Goal: Task Accomplishment & Management: Complete application form

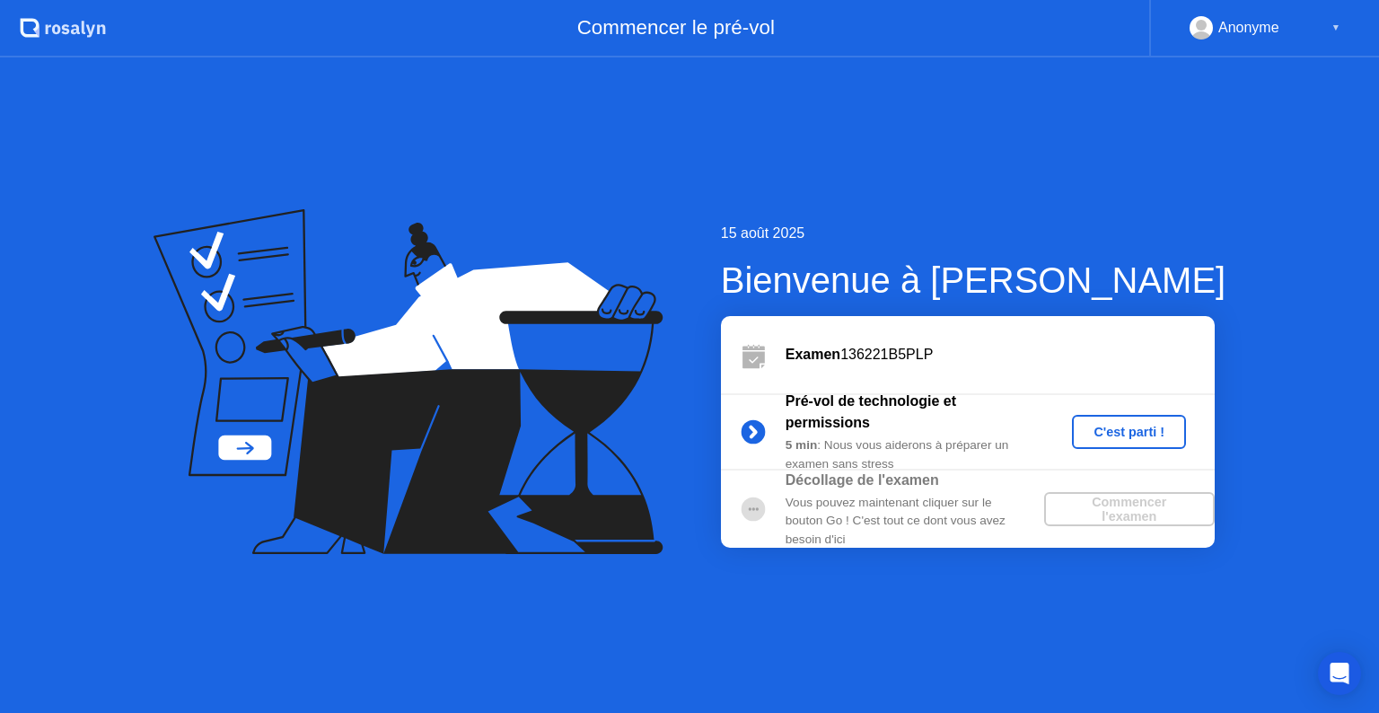
click at [1134, 431] on div "C'est parti !" at bounding box center [1129, 432] width 100 height 14
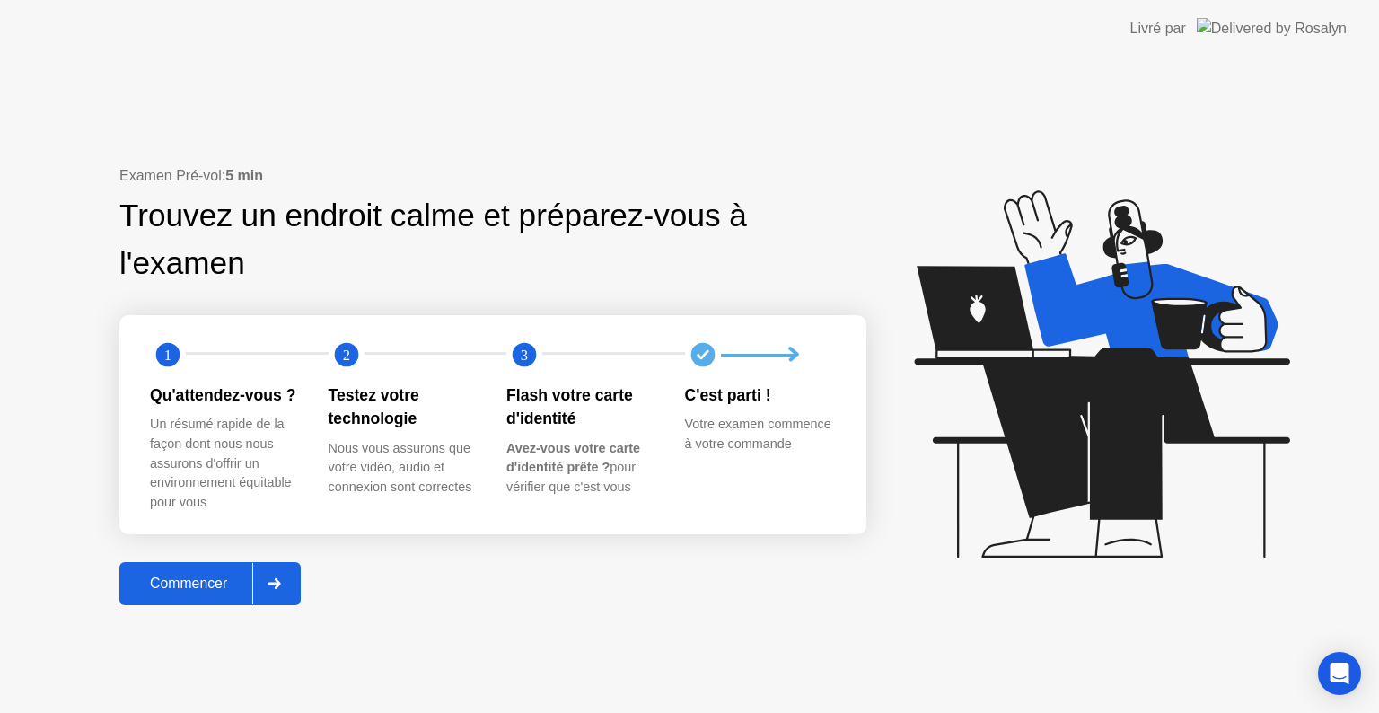
click at [198, 578] on div "Commencer" at bounding box center [189, 584] width 128 height 16
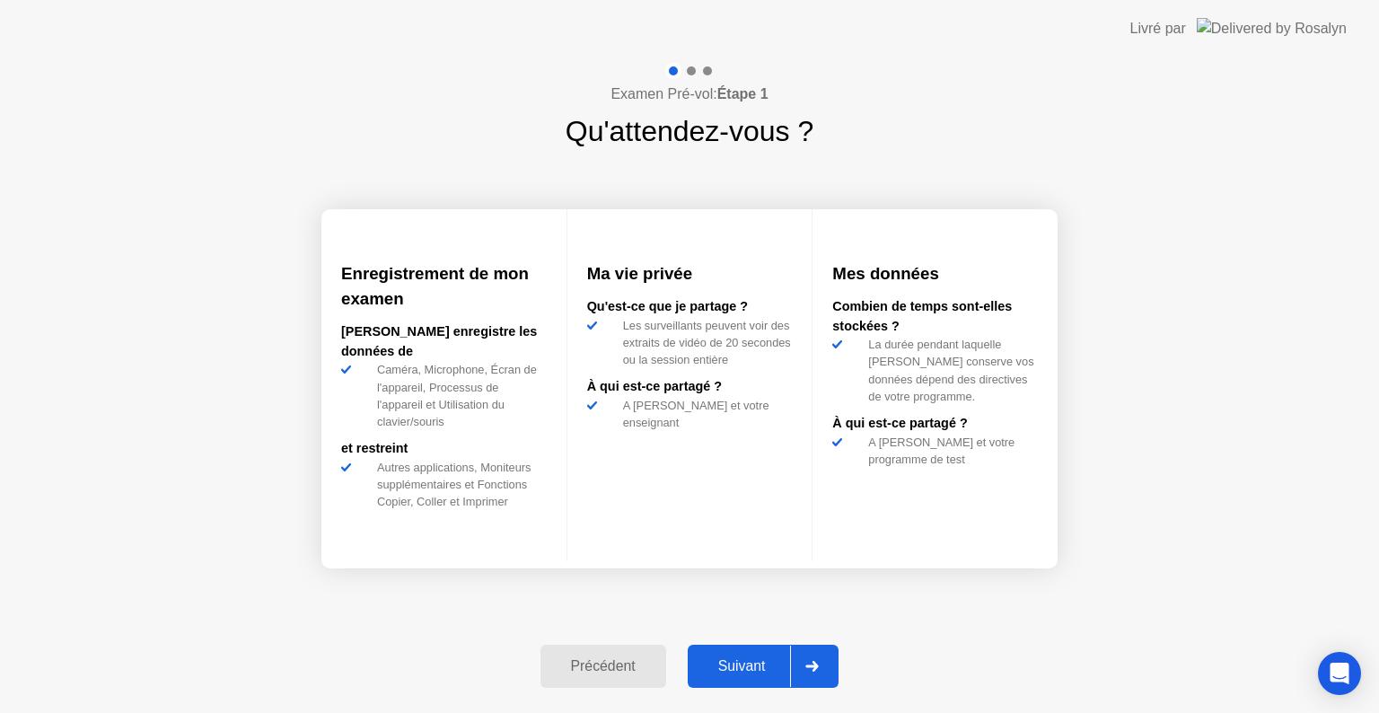
click at [740, 653] on button "Suivant" at bounding box center [764, 666] width 152 height 43
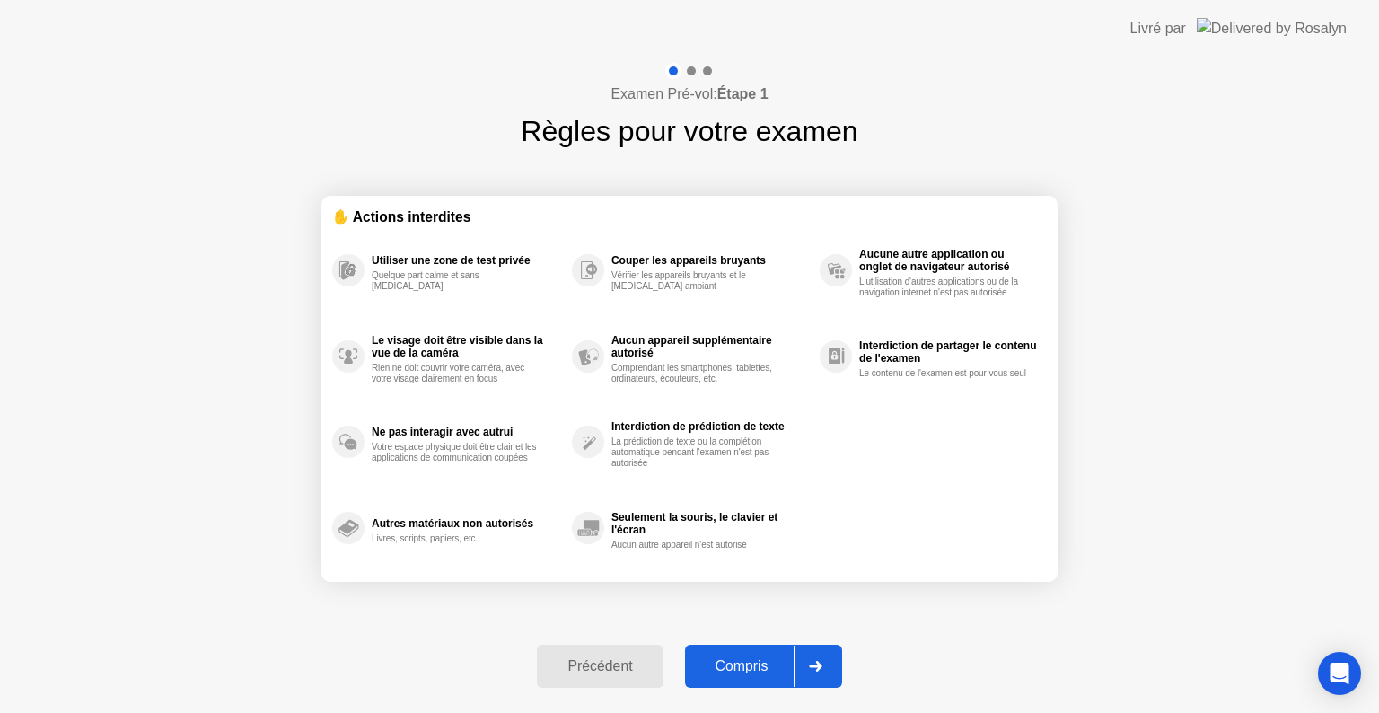
click at [753, 668] on div "Compris" at bounding box center [741, 666] width 103 height 16
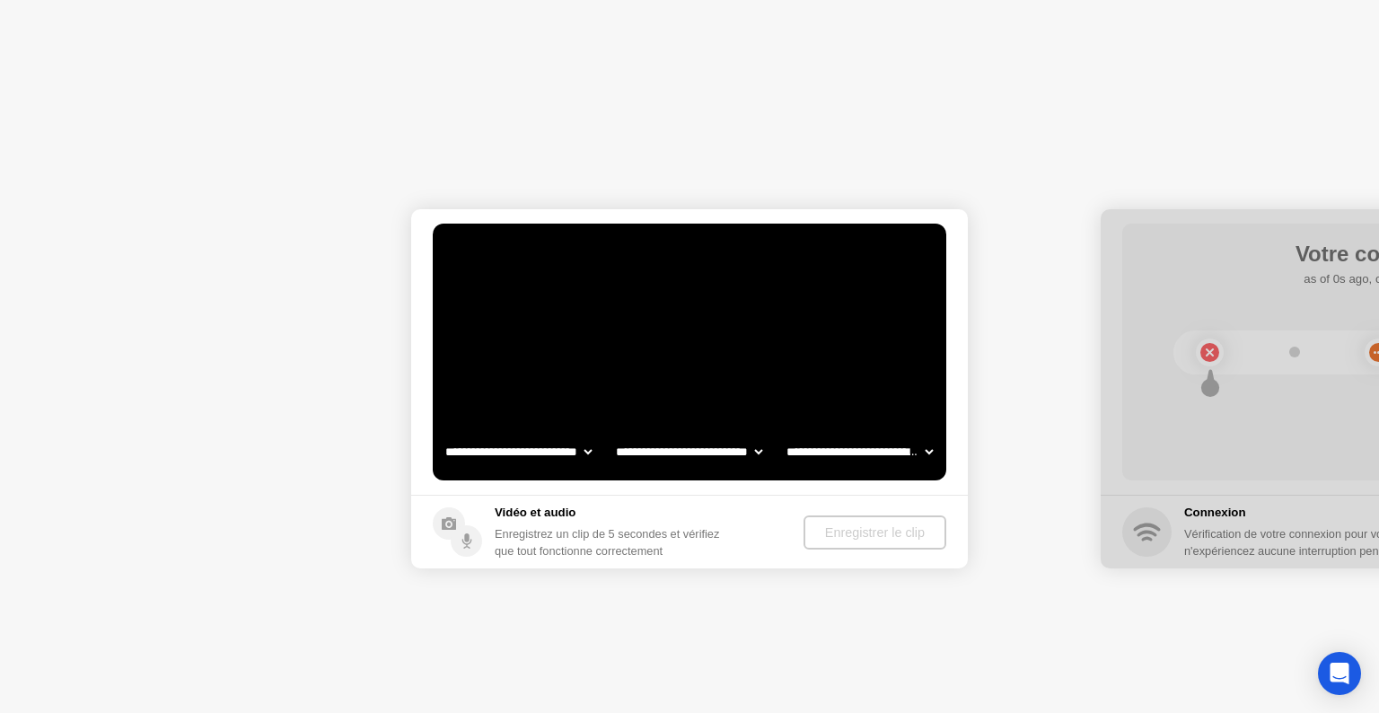
select select "**********"
select select "*******"
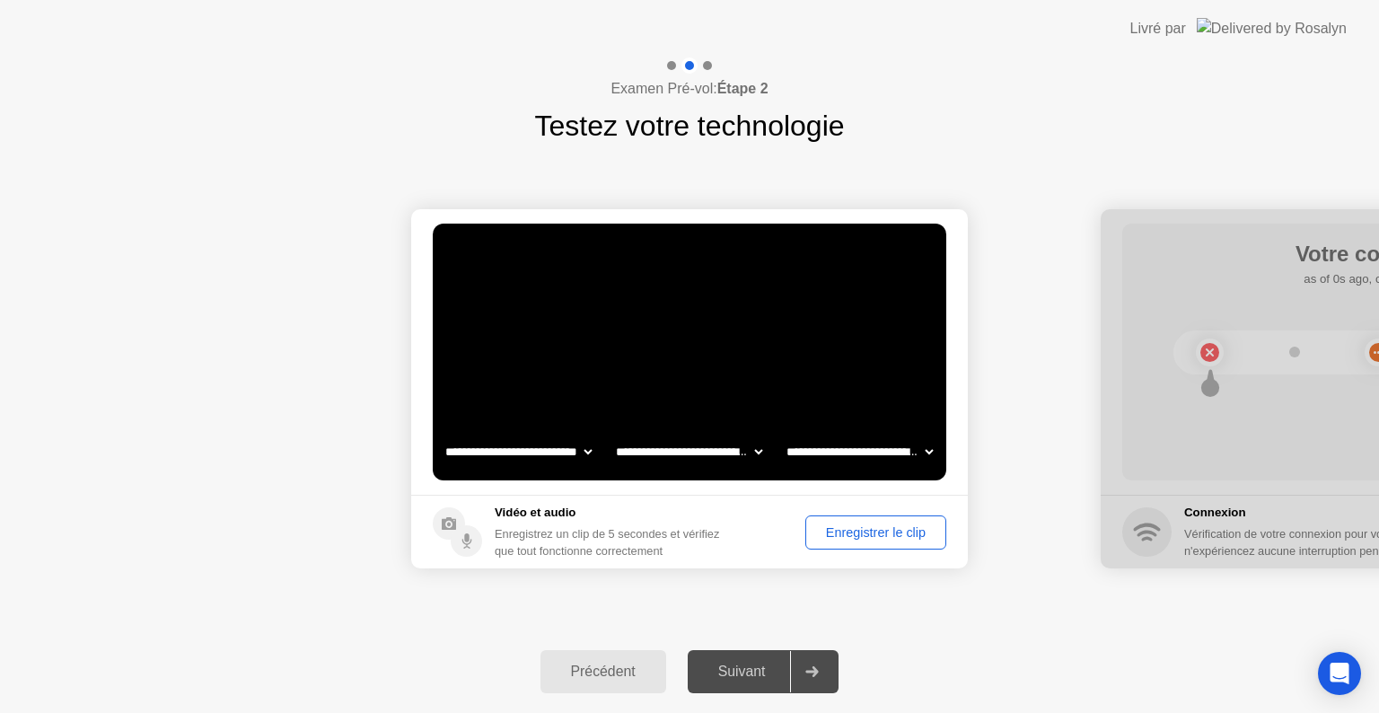
click at [893, 538] on div "Enregistrer le clip" at bounding box center [876, 532] width 128 height 14
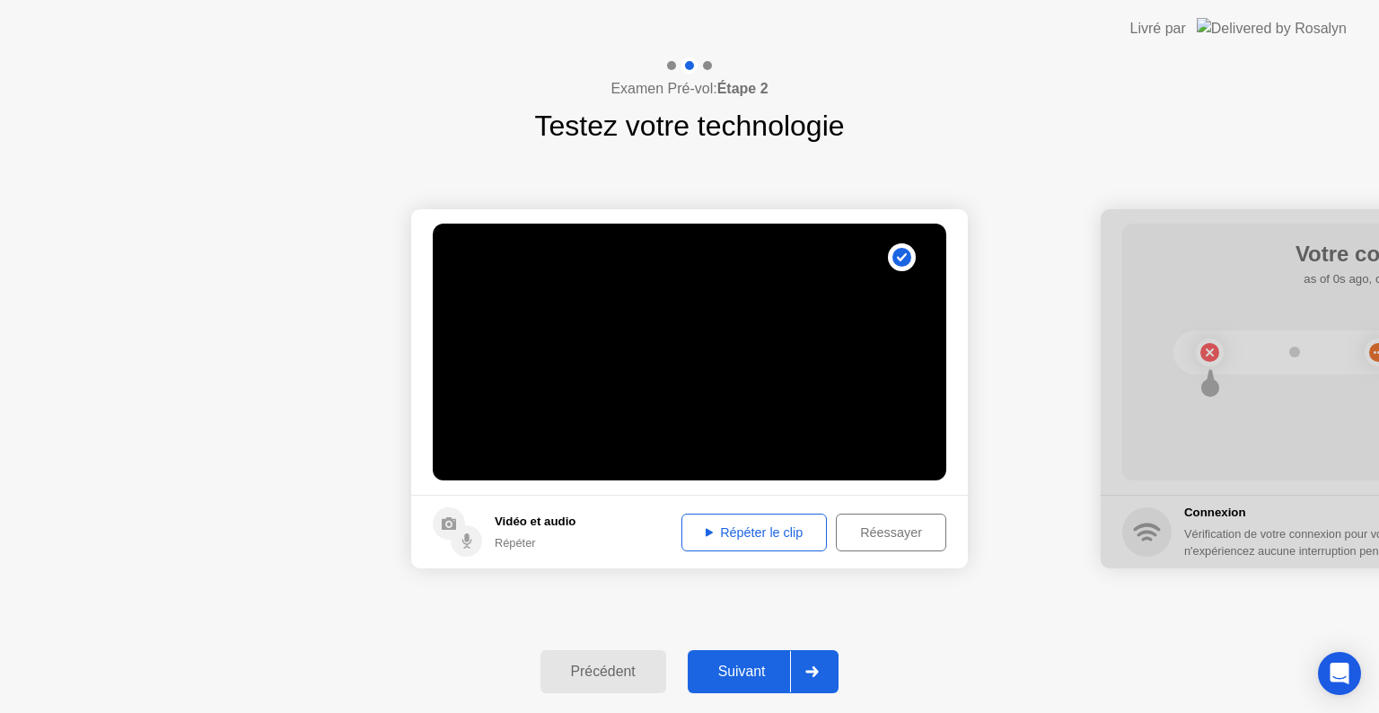
click at [767, 526] on div "Répéter le clip" at bounding box center [754, 532] width 133 height 14
click at [889, 533] on div "Réessayer" at bounding box center [891, 532] width 98 height 14
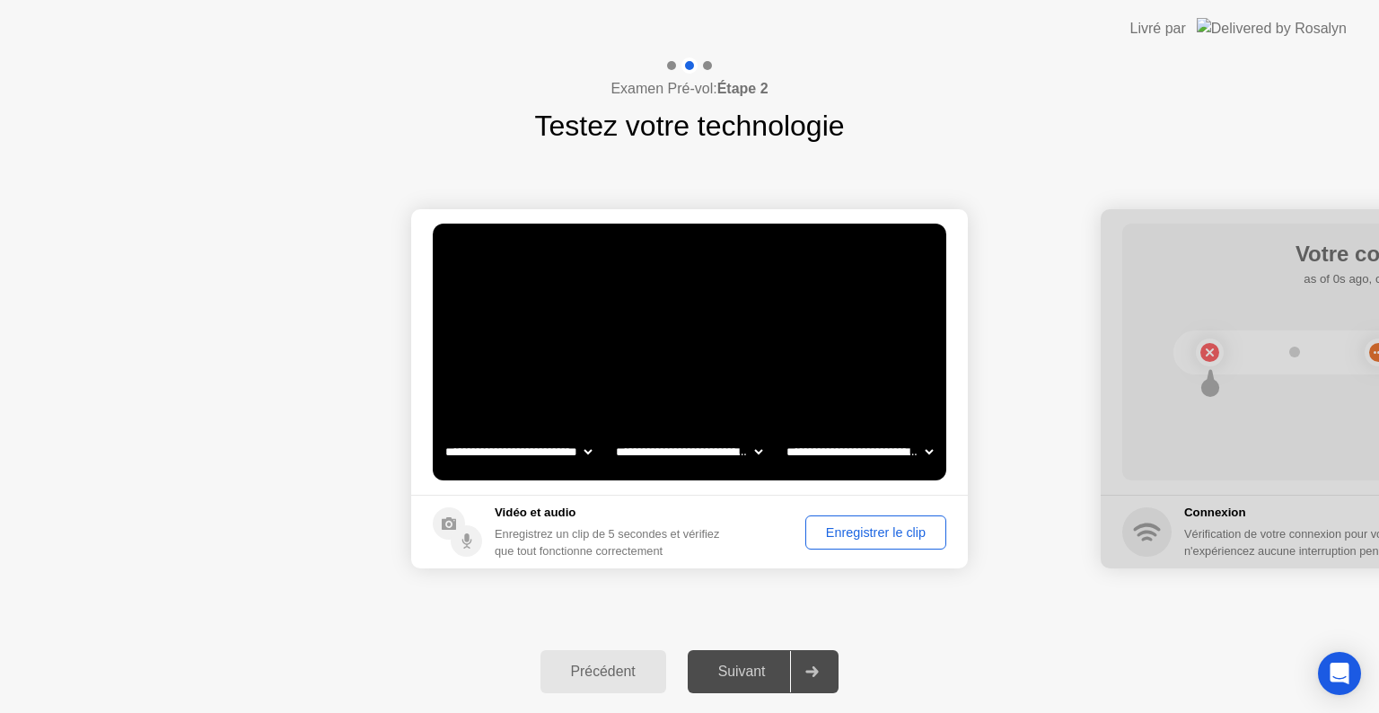
click at [889, 533] on div "Enregistrer le clip" at bounding box center [876, 532] width 128 height 14
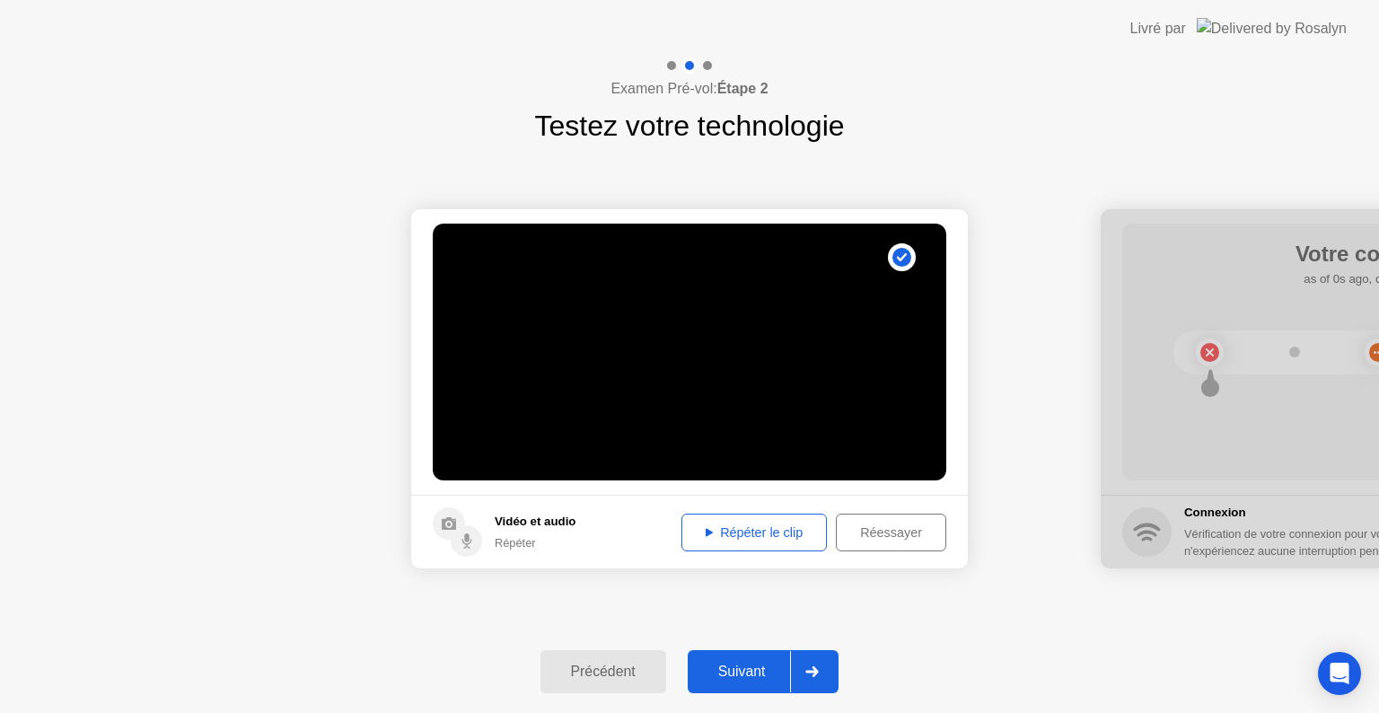
click at [734, 532] on div "Répéter le clip" at bounding box center [754, 532] width 133 height 14
click at [860, 529] on div "Réessayer" at bounding box center [891, 532] width 98 height 14
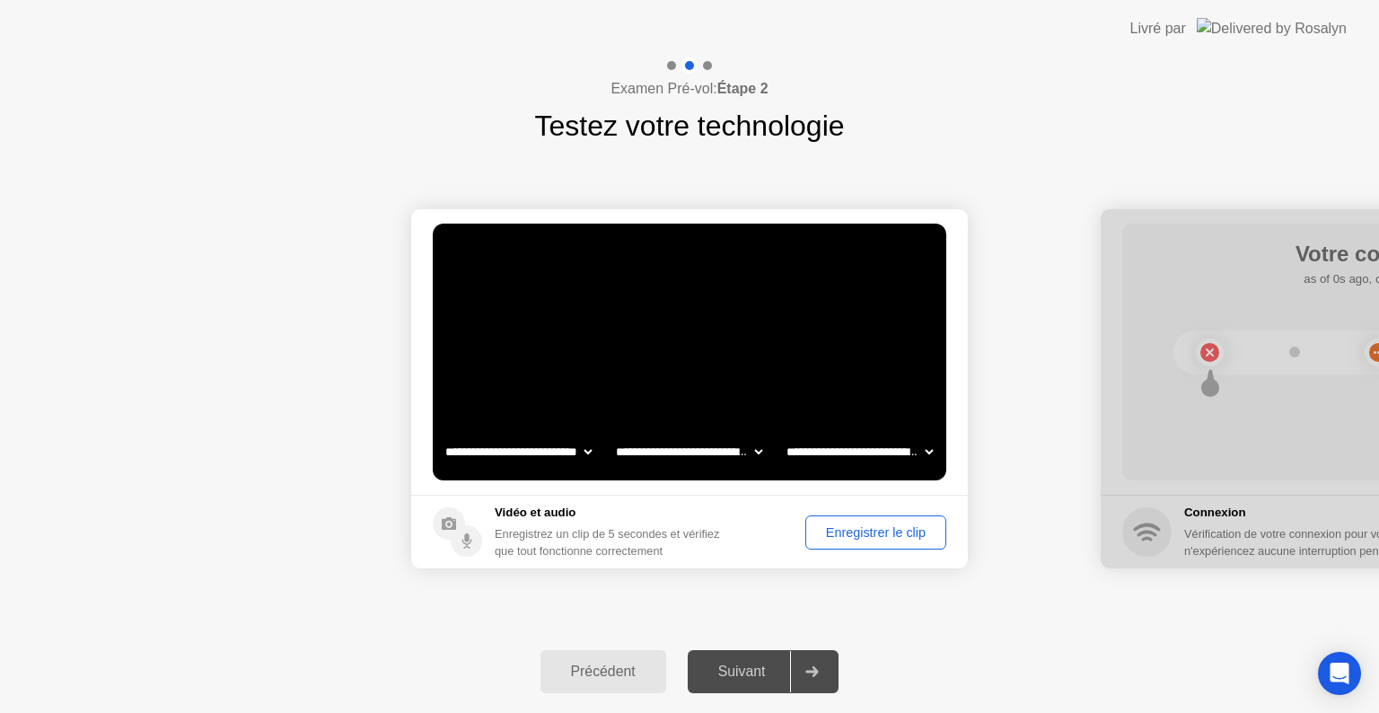
click at [860, 529] on div "Enregistrer le clip" at bounding box center [876, 532] width 128 height 14
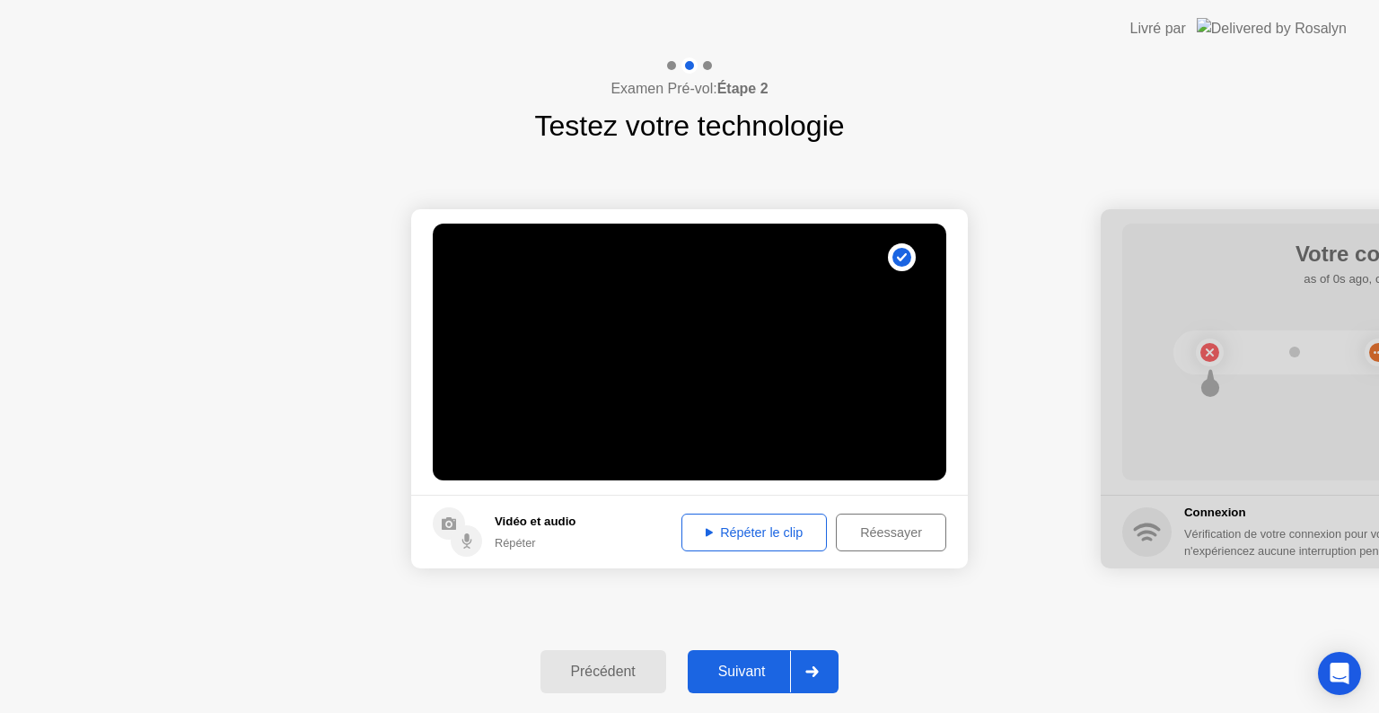
click at [756, 525] on div "Répéter le clip" at bounding box center [754, 532] width 133 height 14
click at [760, 672] on div "Suivant" at bounding box center [742, 672] width 98 height 16
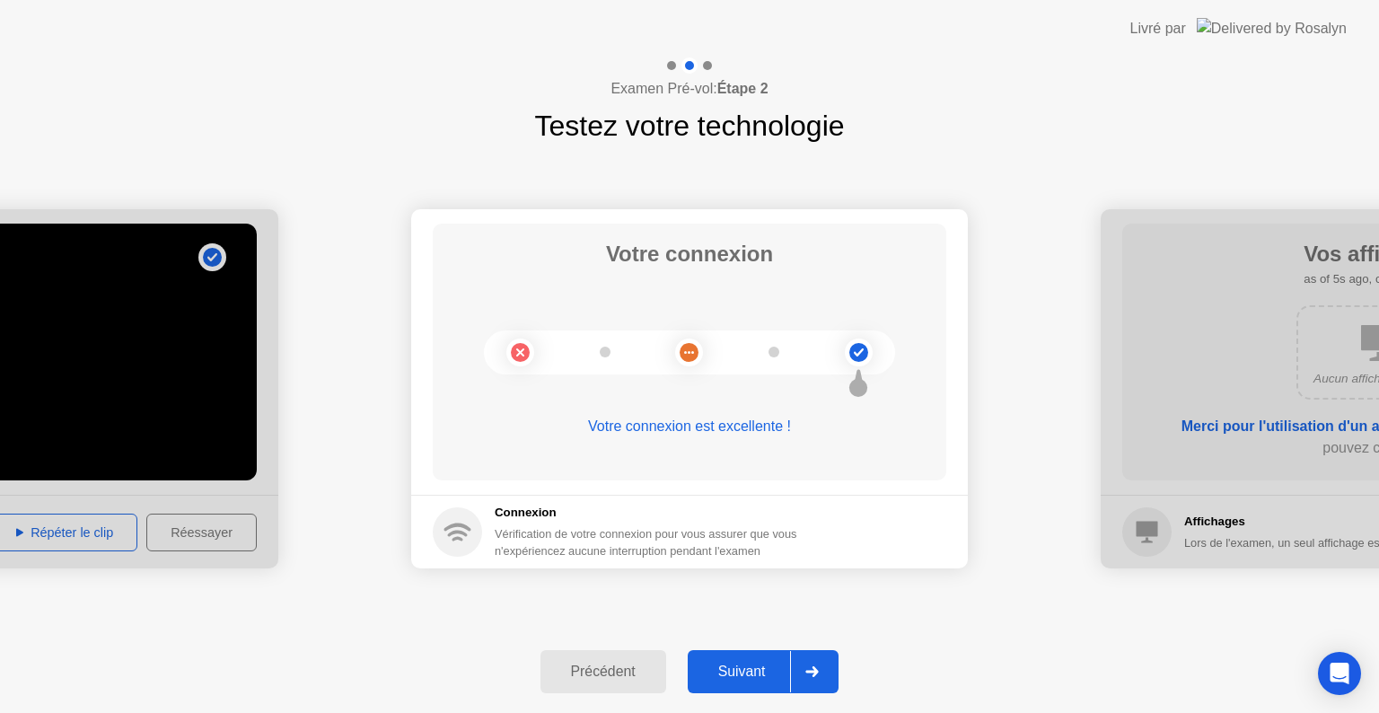
click at [760, 672] on div "Suivant" at bounding box center [742, 672] width 98 height 16
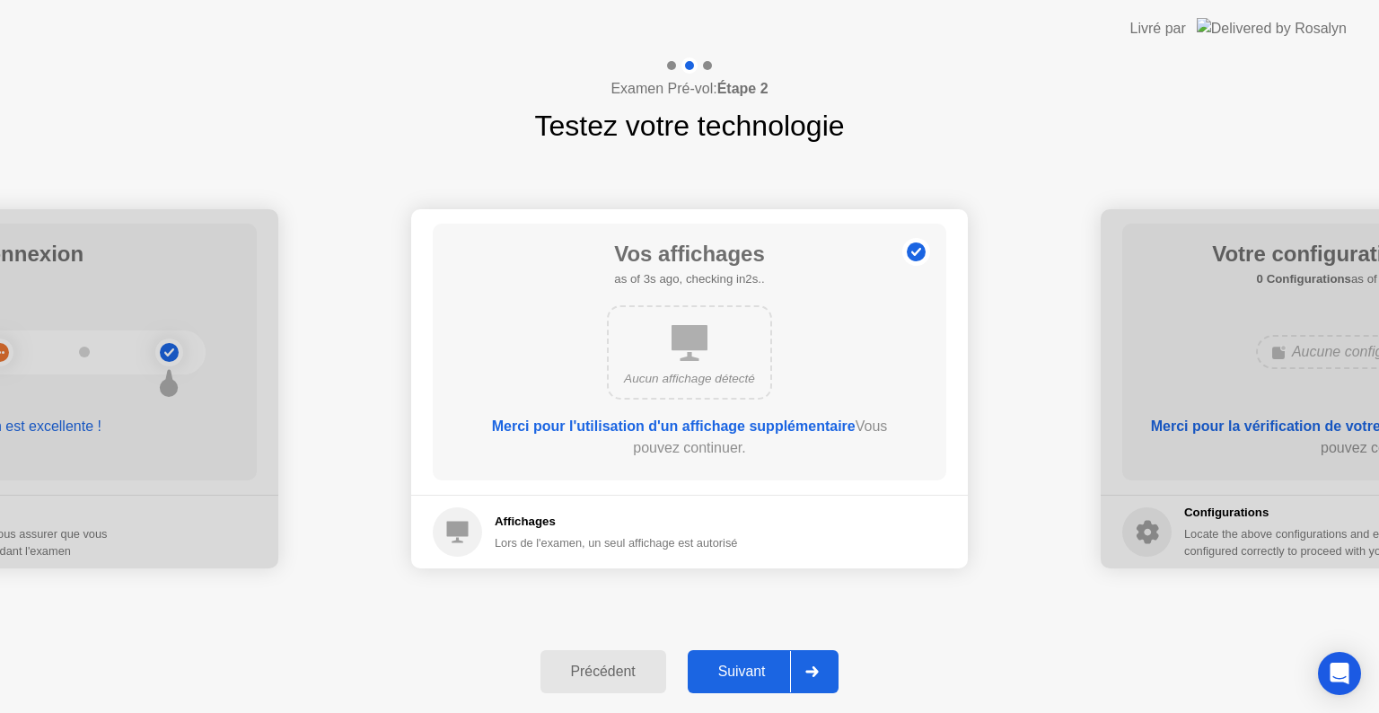
click at [760, 672] on div "Suivant" at bounding box center [742, 672] width 98 height 16
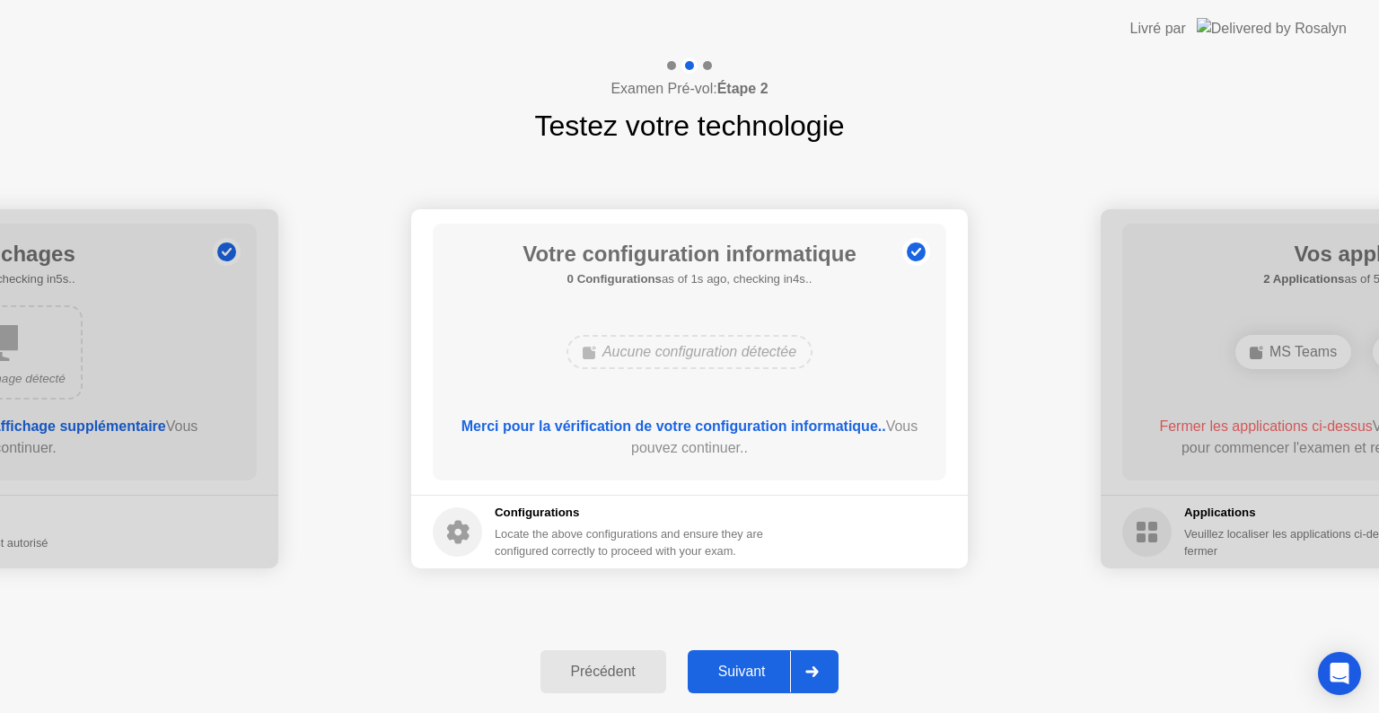
click at [760, 672] on div "Suivant" at bounding box center [742, 672] width 98 height 16
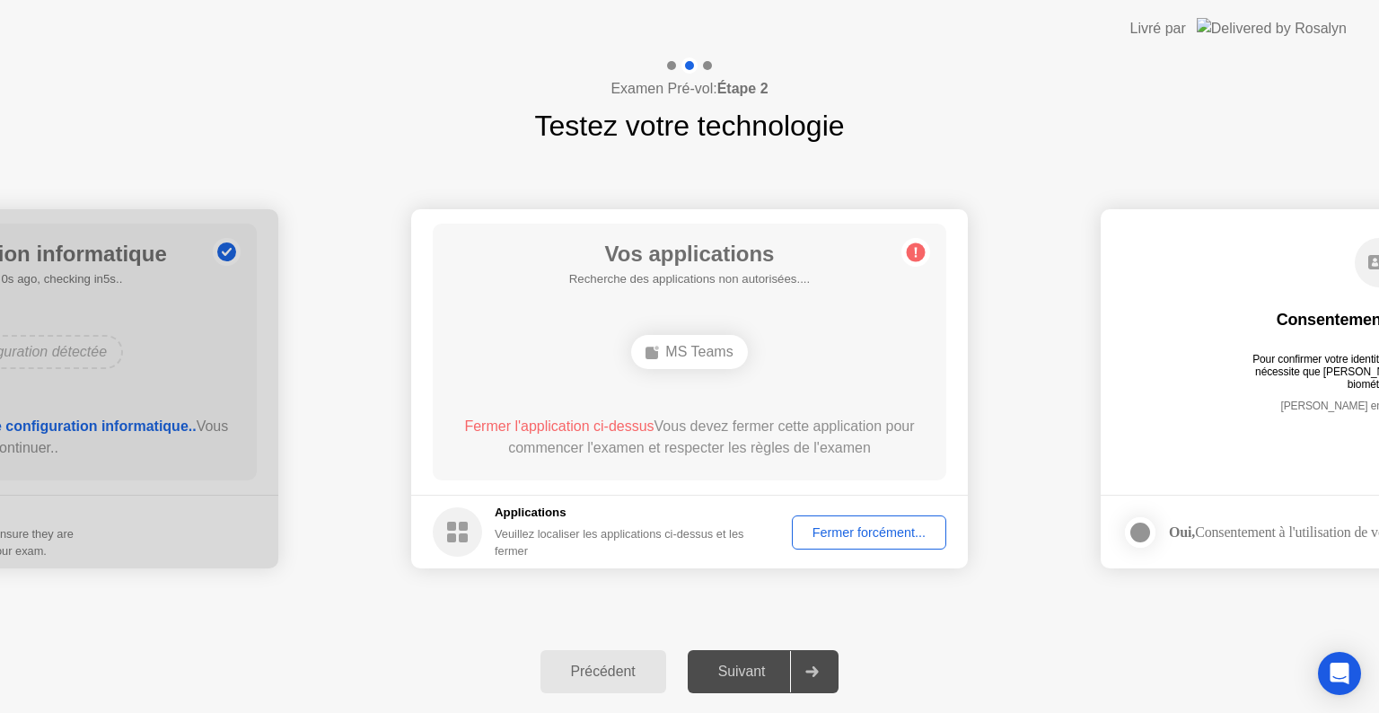
click at [906, 540] on div "Fermer forcément..." at bounding box center [869, 532] width 142 height 14
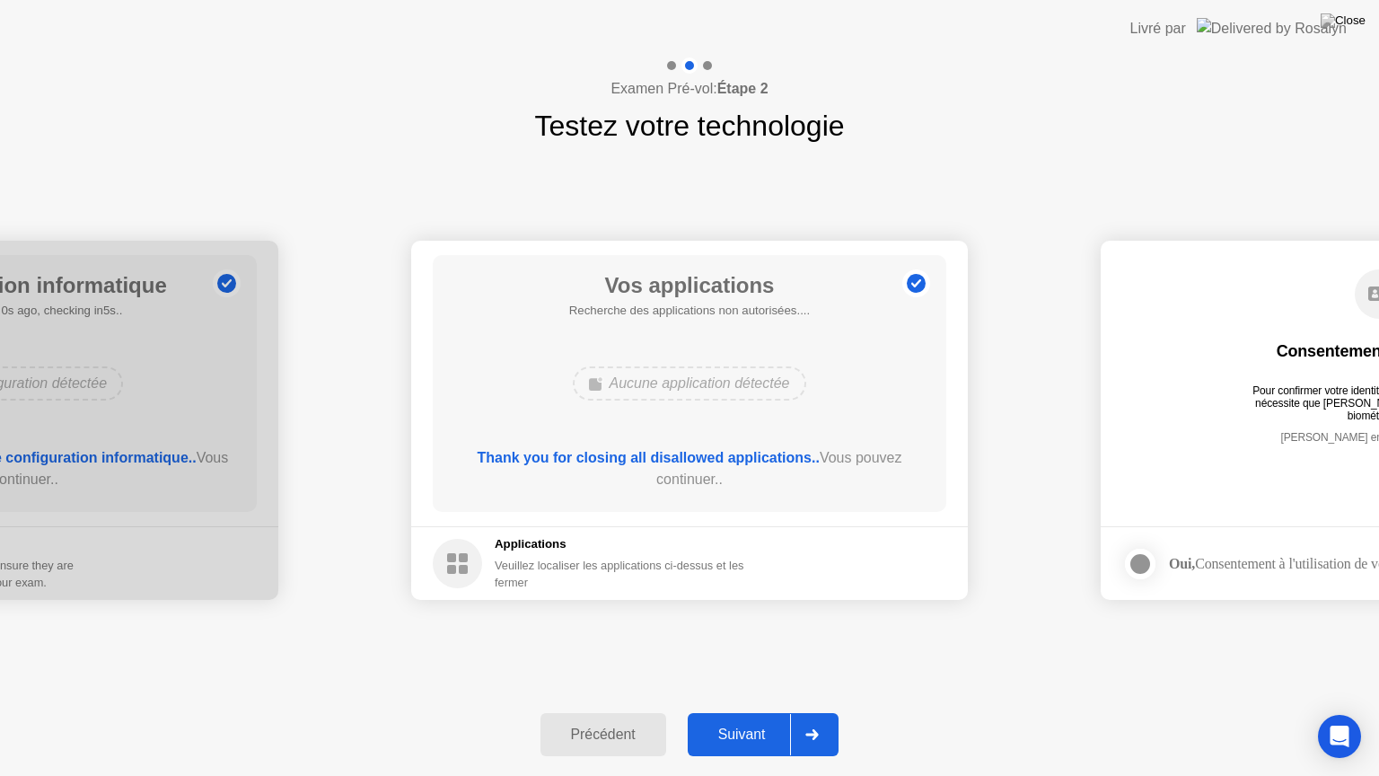
click at [743, 712] on div "Suivant" at bounding box center [742, 734] width 98 height 16
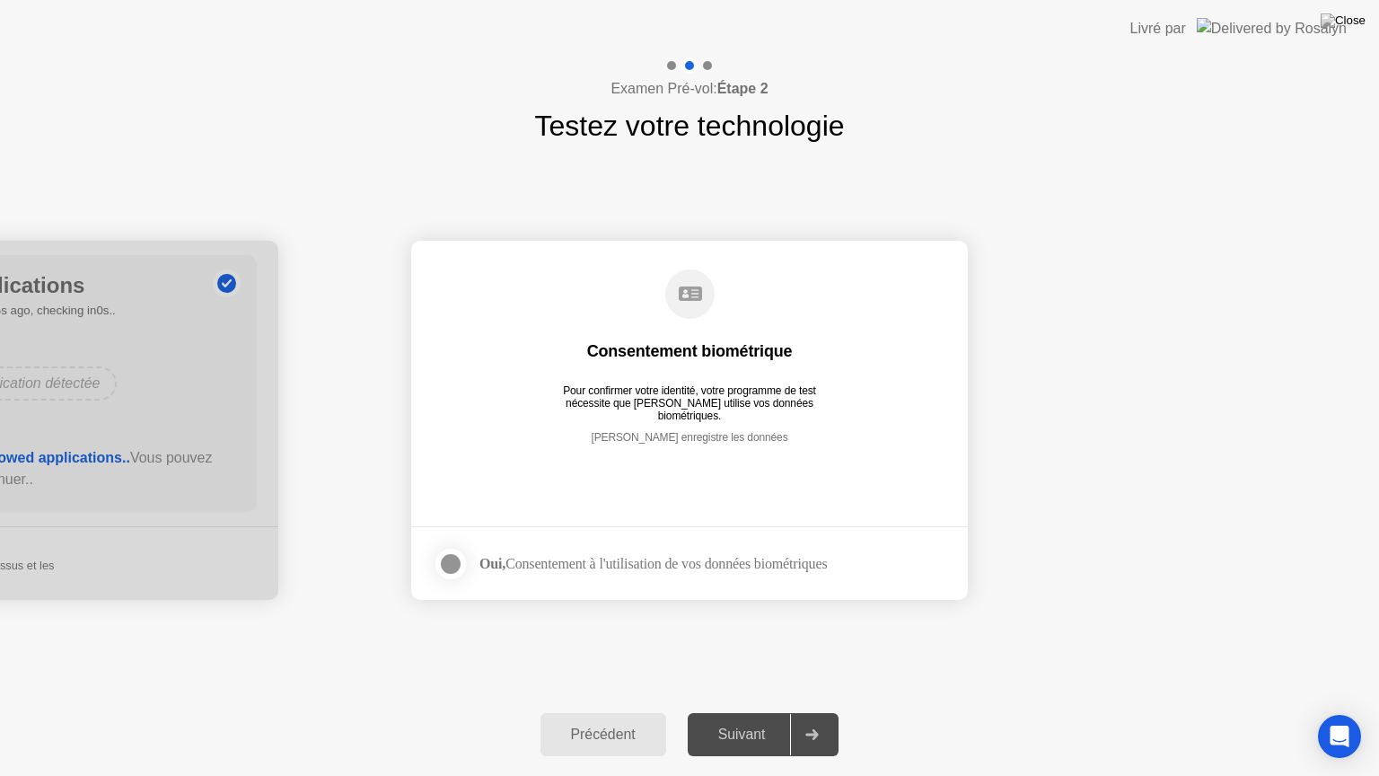
click at [451, 560] on div at bounding box center [451, 564] width 22 height 22
click at [753, 712] on div "Suivant" at bounding box center [742, 734] width 98 height 16
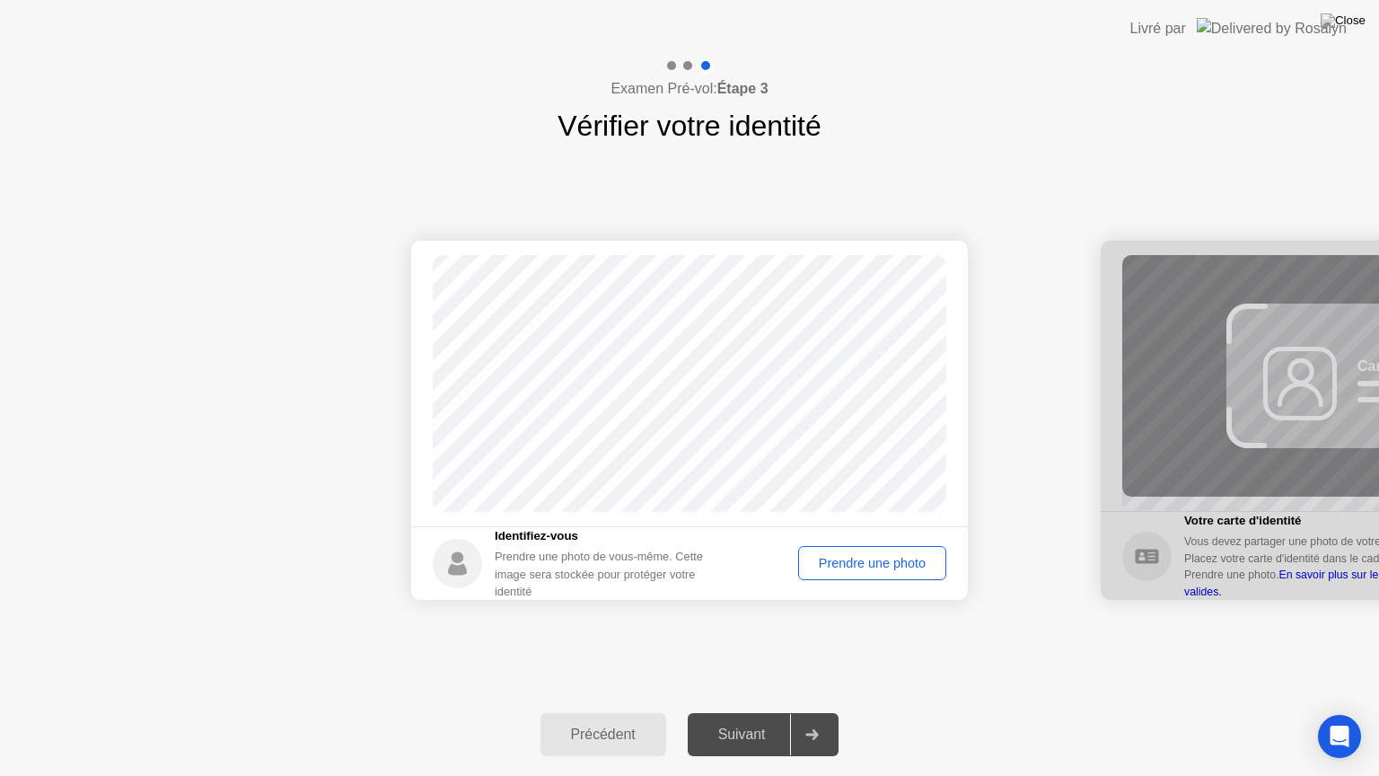
click at [873, 570] on div "Prendre une photo" at bounding box center [873, 563] width 136 height 14
click at [770, 712] on div "Suivant" at bounding box center [742, 734] width 98 height 16
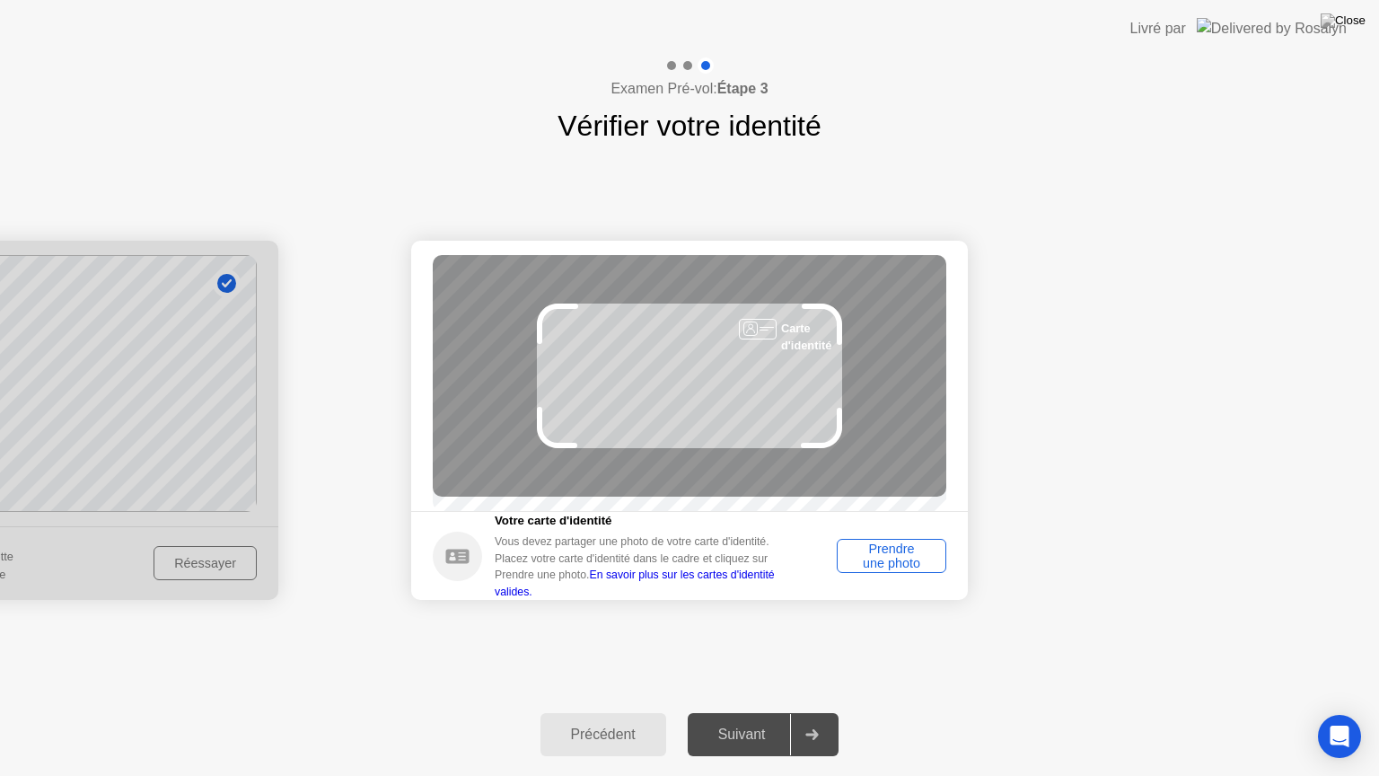
click at [903, 563] on div "Prendre une photo" at bounding box center [891, 555] width 97 height 29
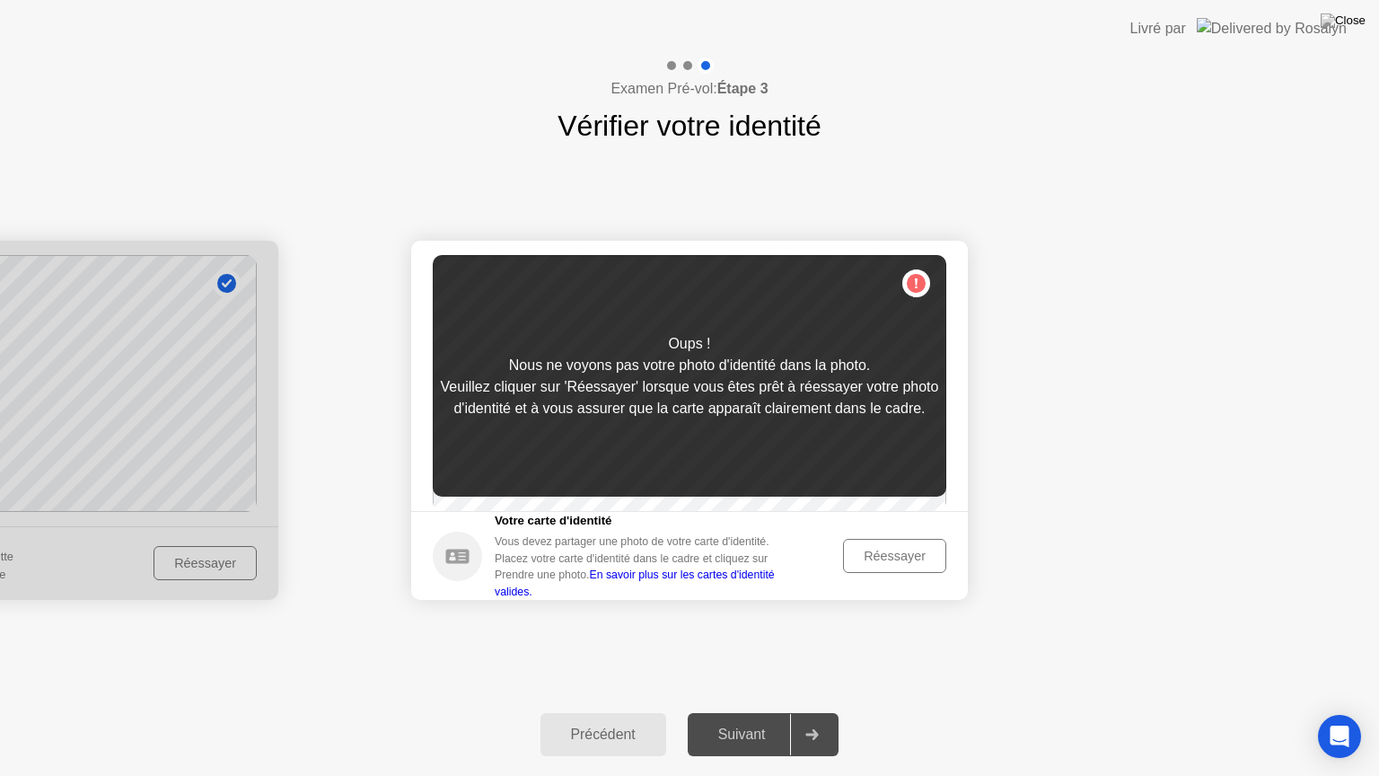
click at [903, 563] on div "Réessayer" at bounding box center [894, 556] width 91 height 14
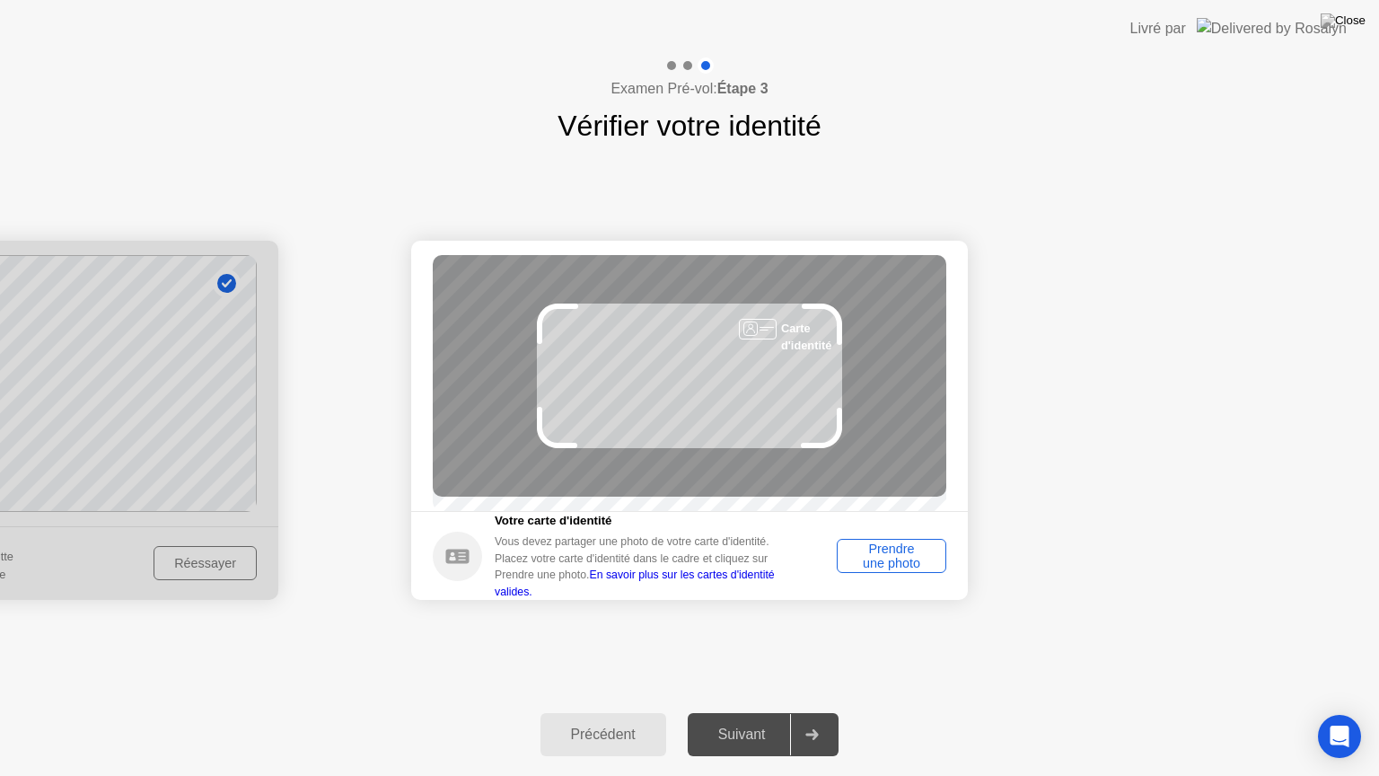
click at [903, 563] on div "Prendre une photo" at bounding box center [891, 555] width 97 height 29
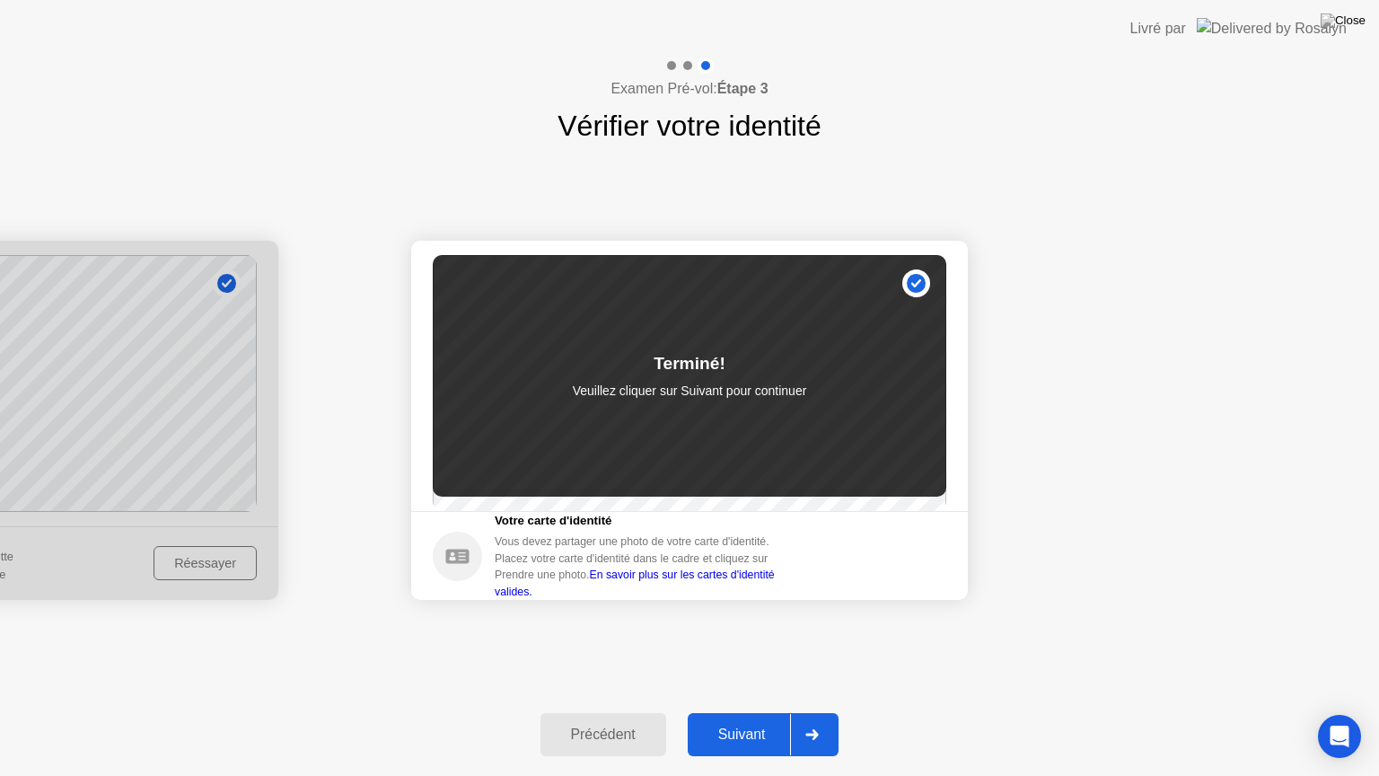
click at [752, 712] on div "Suivant" at bounding box center [742, 734] width 98 height 16
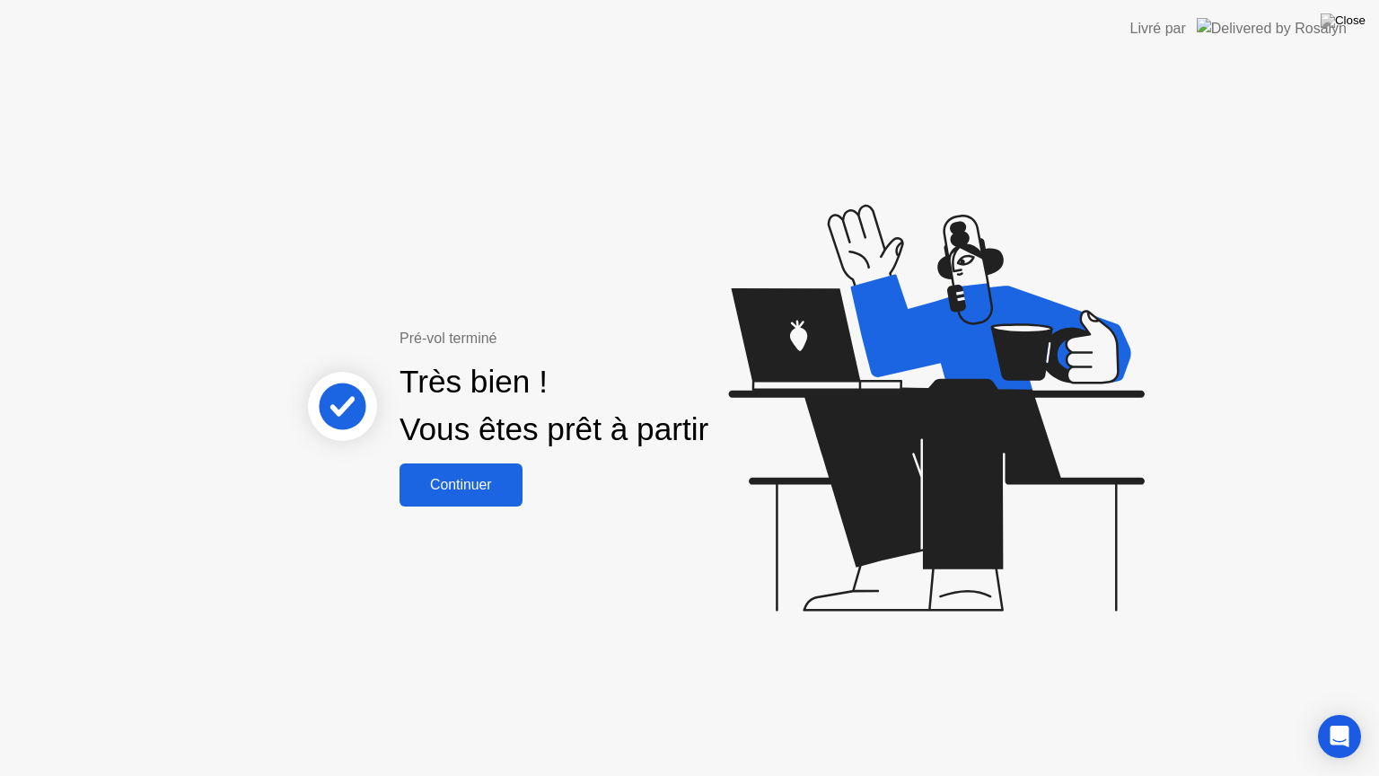
click at [492, 497] on button "Continuer" at bounding box center [461, 484] width 123 height 43
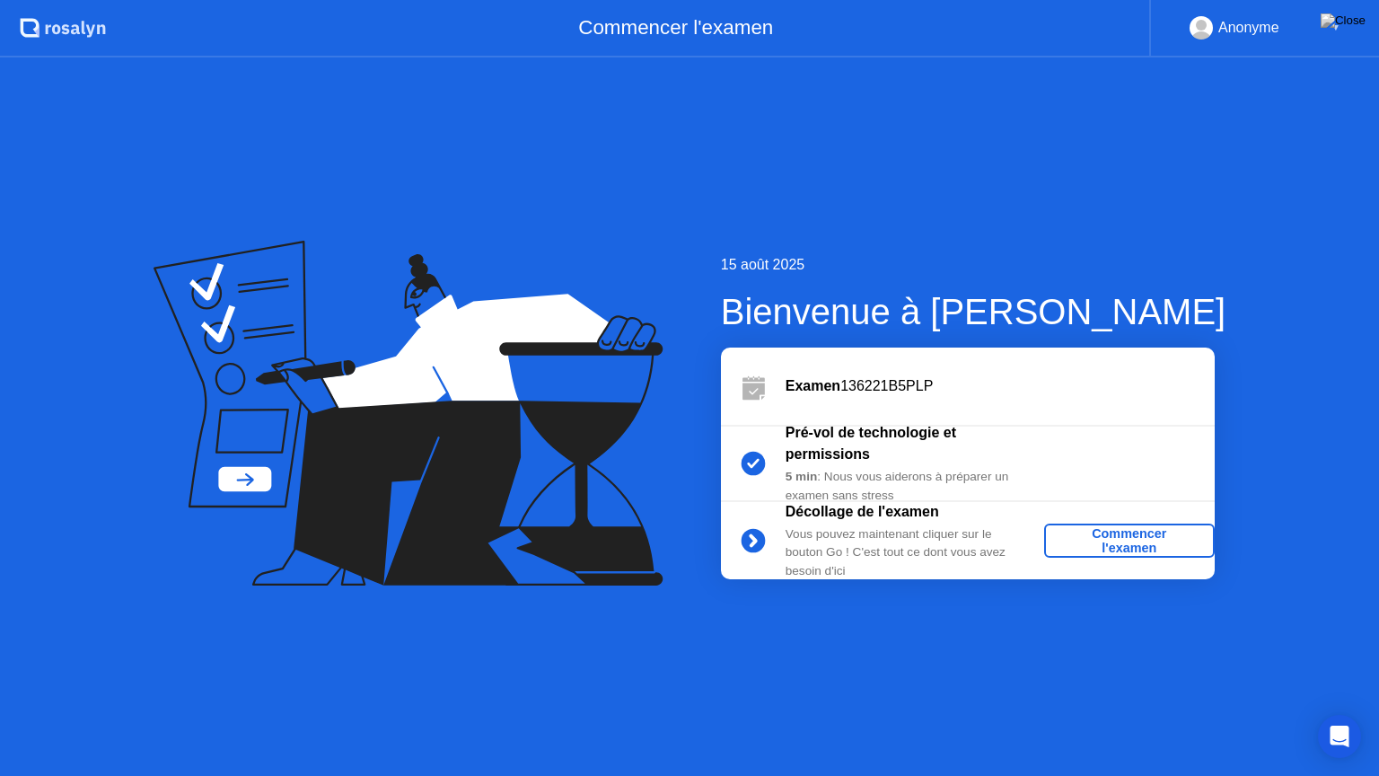
click at [1107, 535] on div "Commencer l'examen" at bounding box center [1129, 540] width 156 height 29
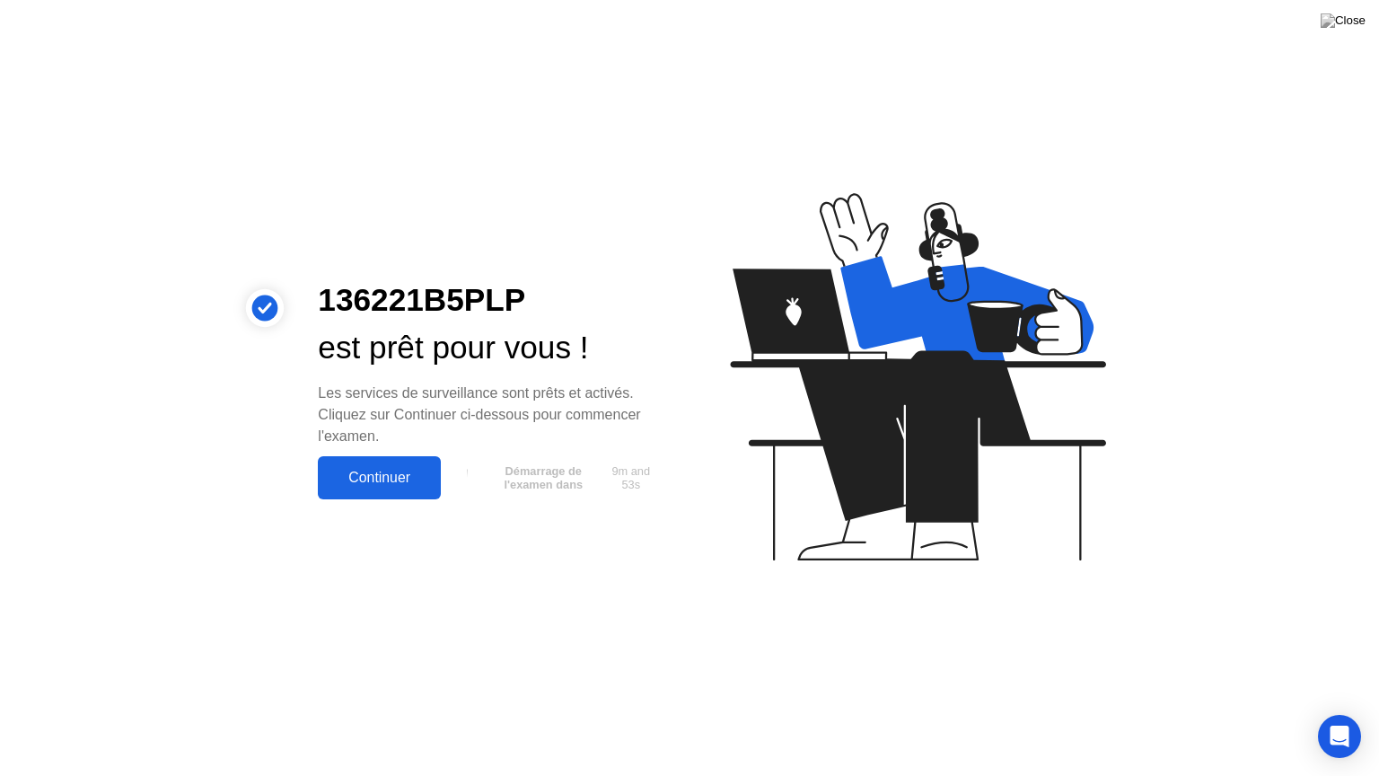
click at [387, 485] on div "Continuer" at bounding box center [379, 478] width 112 height 16
